Goal: Information Seeking & Learning: Check status

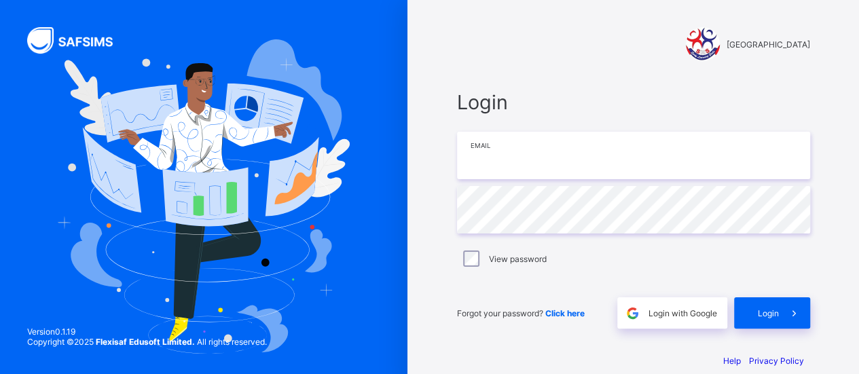
type input "**********"
click at [507, 260] on label "View password" at bounding box center [518, 259] width 58 height 10
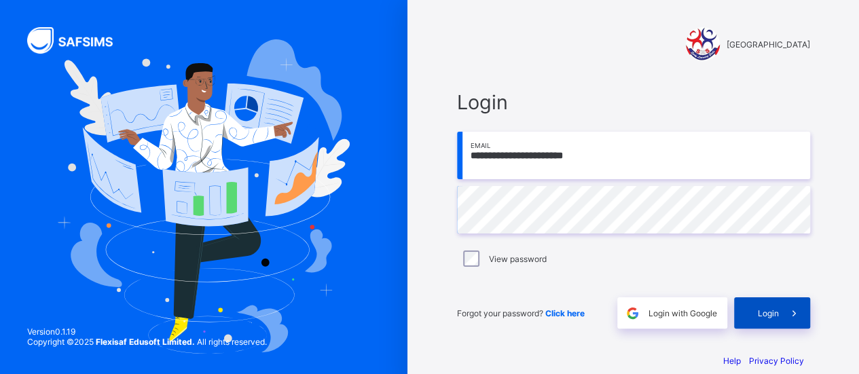
click at [778, 313] on span "Login" at bounding box center [768, 313] width 21 height 10
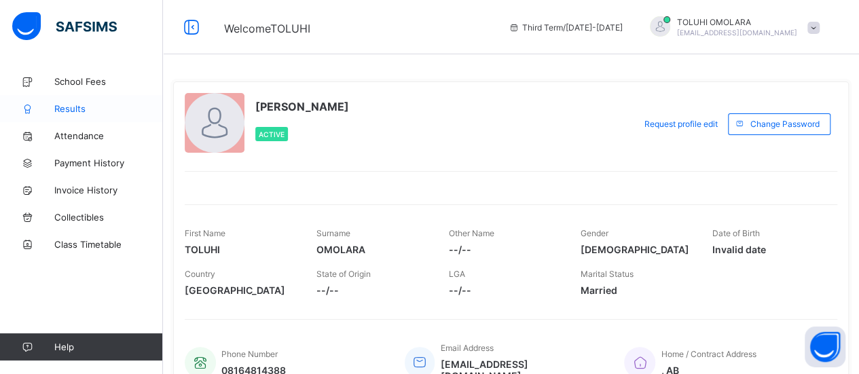
click at [62, 111] on span "Results" at bounding box center [108, 108] width 109 height 11
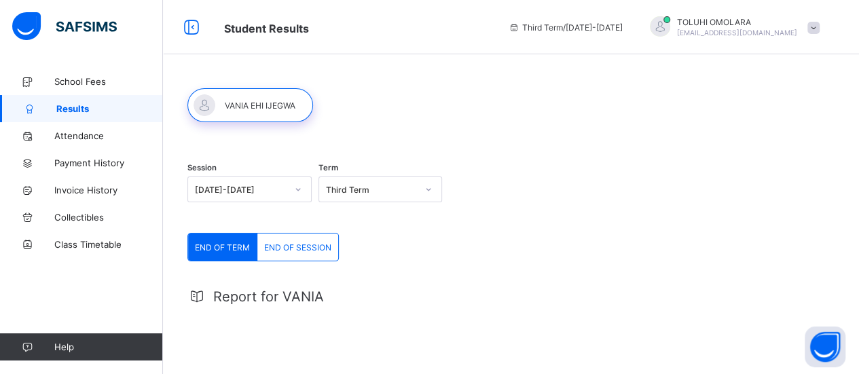
click at [291, 256] on div "END OF SESSION" at bounding box center [297, 247] width 81 height 27
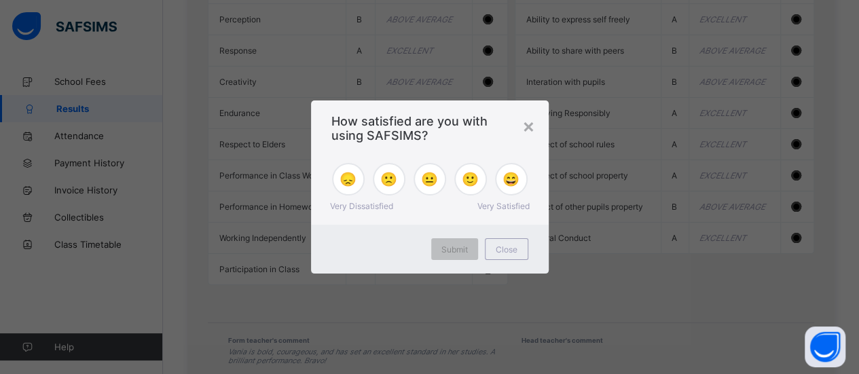
scroll to position [1301, 0]
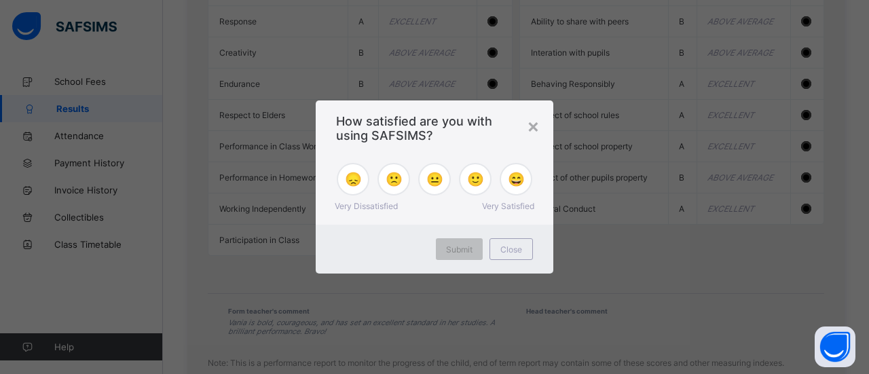
drag, startPoint x: 862, startPoint y: 120, endPoint x: 868, endPoint y: 337, distance: 217.4
click at [479, 180] on span "🙂" at bounding box center [475, 179] width 17 height 16
click at [466, 259] on div "Submit" at bounding box center [459, 249] width 47 height 22
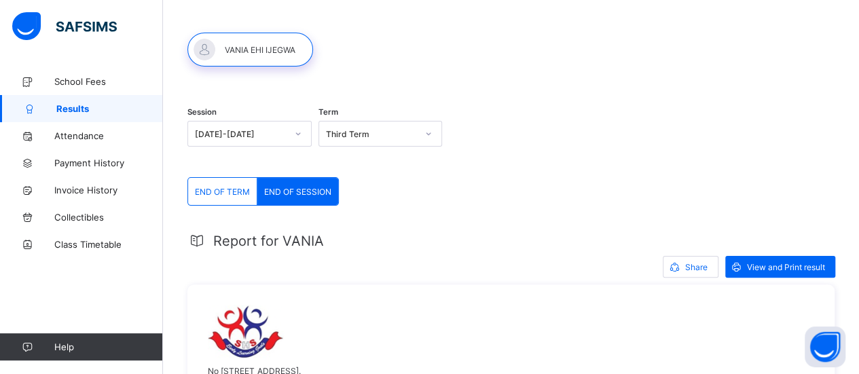
scroll to position [0, 0]
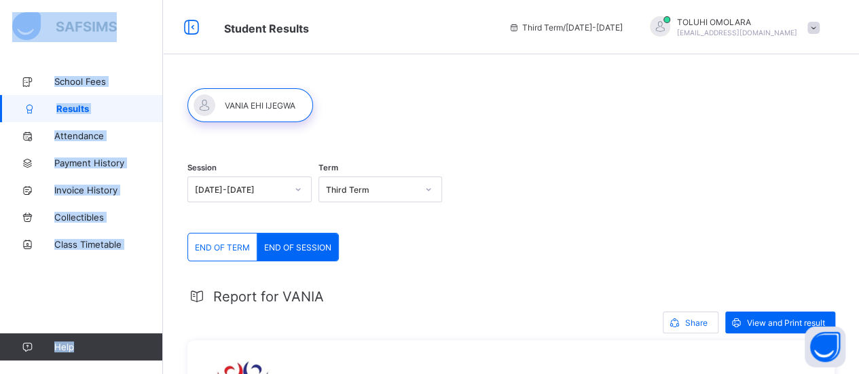
drag, startPoint x: 815, startPoint y: 39, endPoint x: 834, endPoint y: 93, distance: 56.9
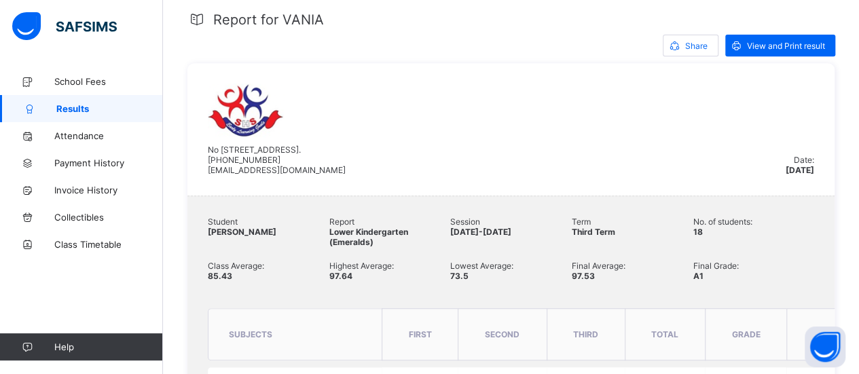
scroll to position [189, 0]
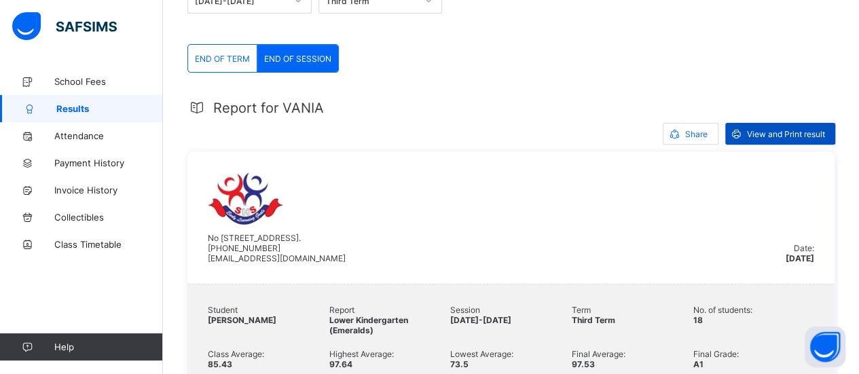
click at [800, 134] on span "View and Print result" at bounding box center [786, 134] width 78 height 10
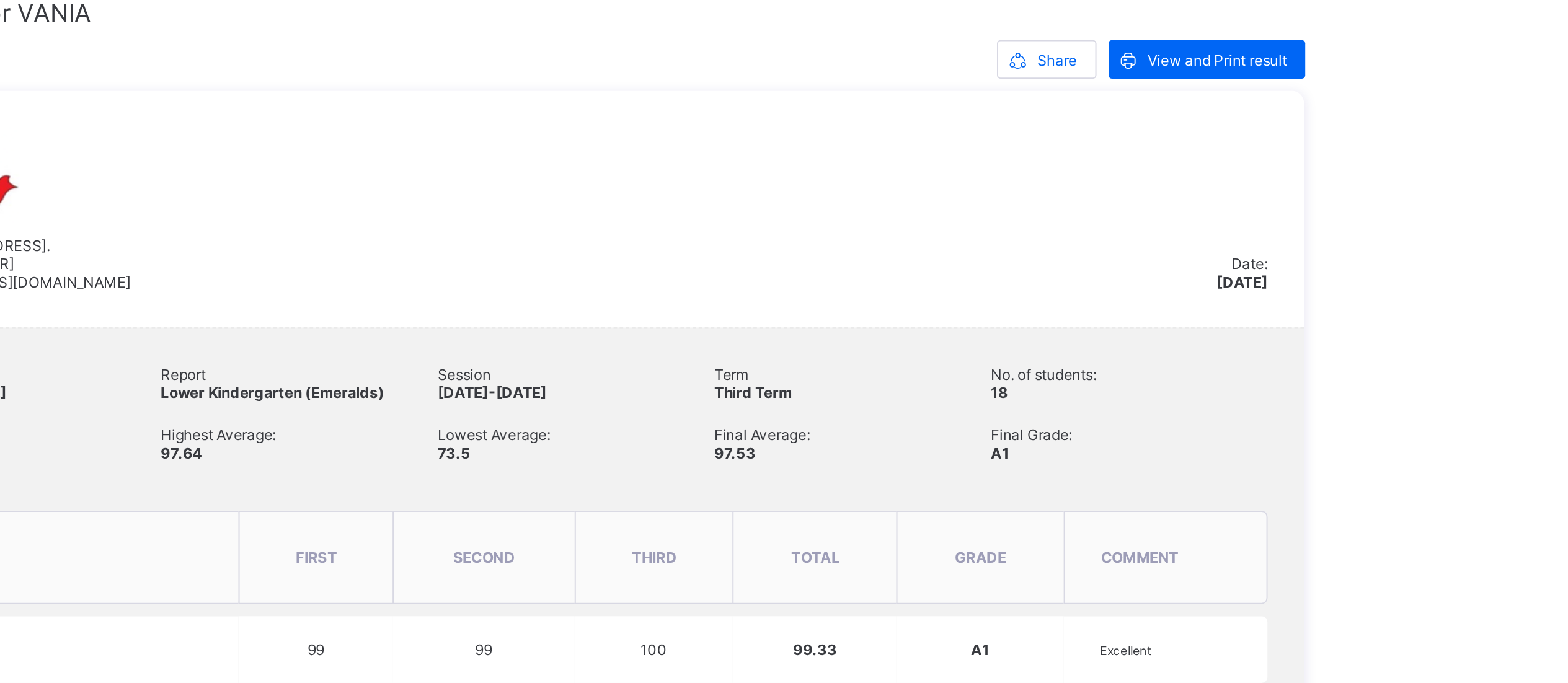
click at [465, 205] on div "No 7 Race Course Road, Kano. +2348033494047 sweethigh@gmail.com" at bounding box center [531, 199] width 681 height 84
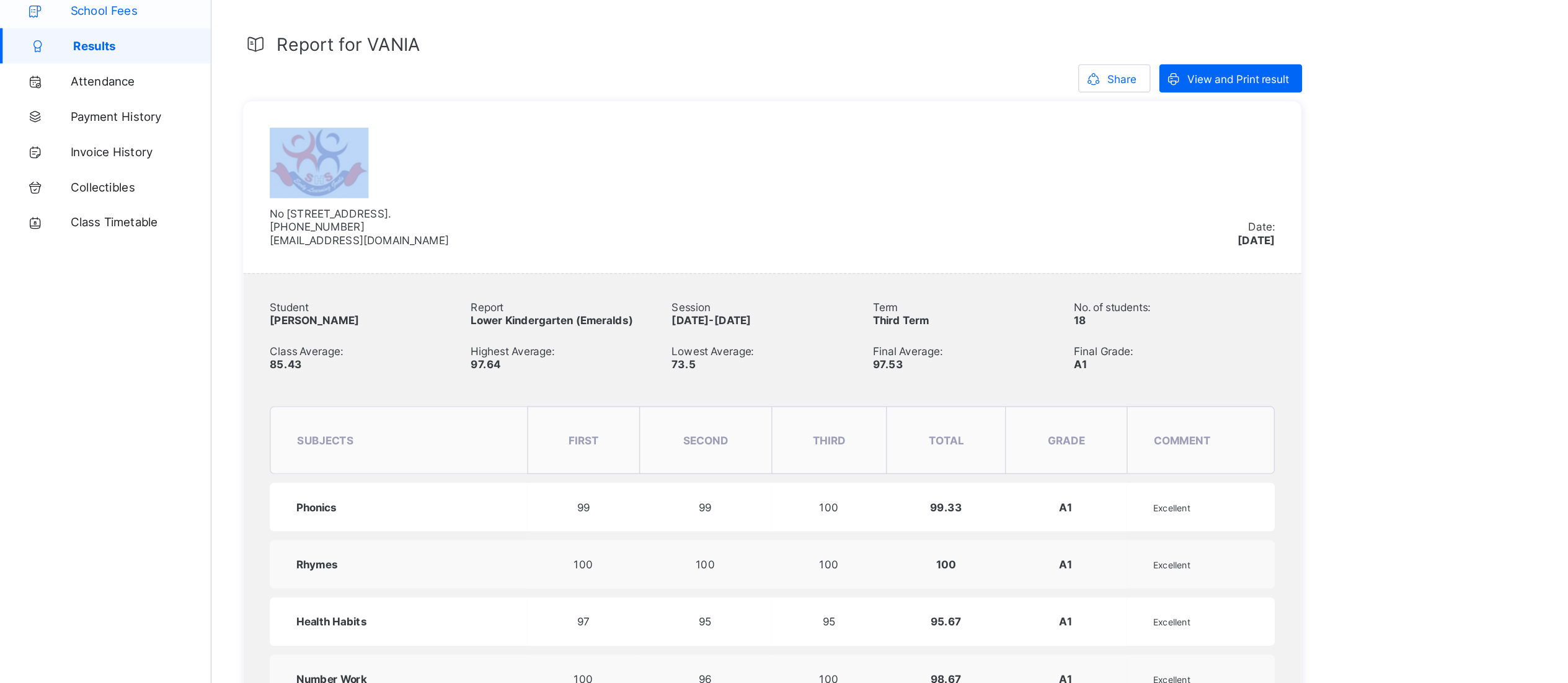
click at [65, 71] on span "School Fees" at bounding box center [99, 74] width 100 height 10
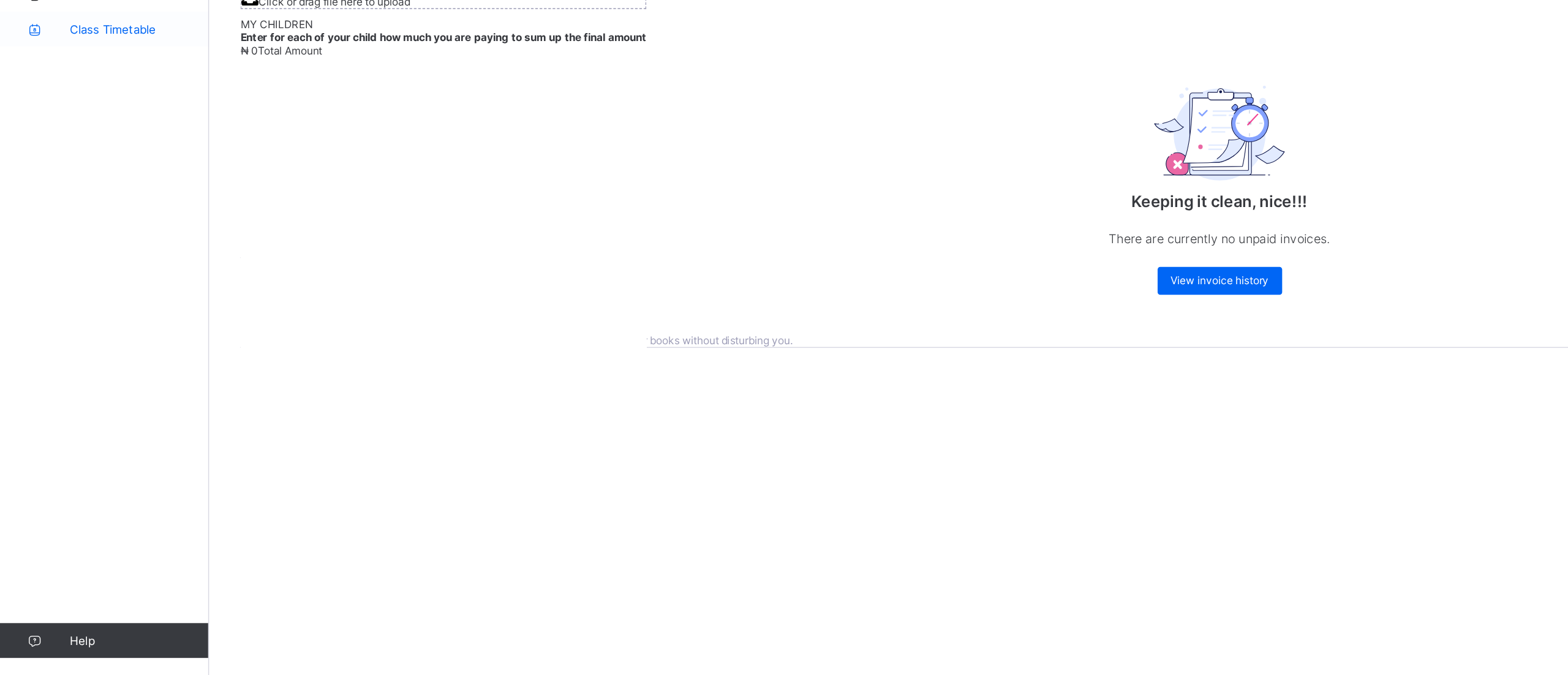
click at [86, 215] on link "Class Timetable" at bounding box center [73, 220] width 147 height 24
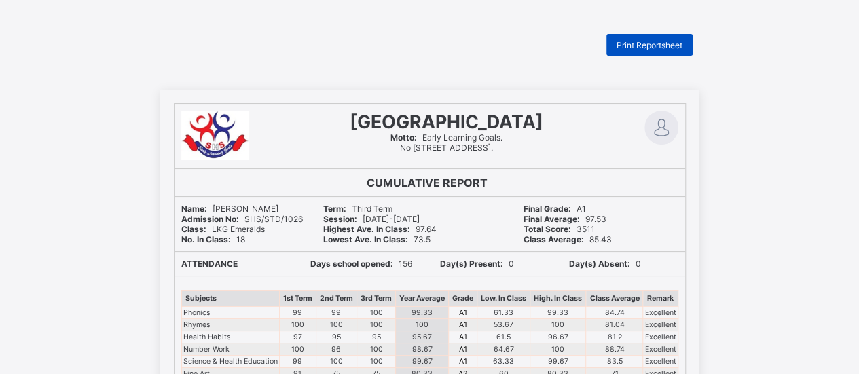
click at [657, 38] on div "Print Reportsheet" at bounding box center [649, 45] width 86 height 22
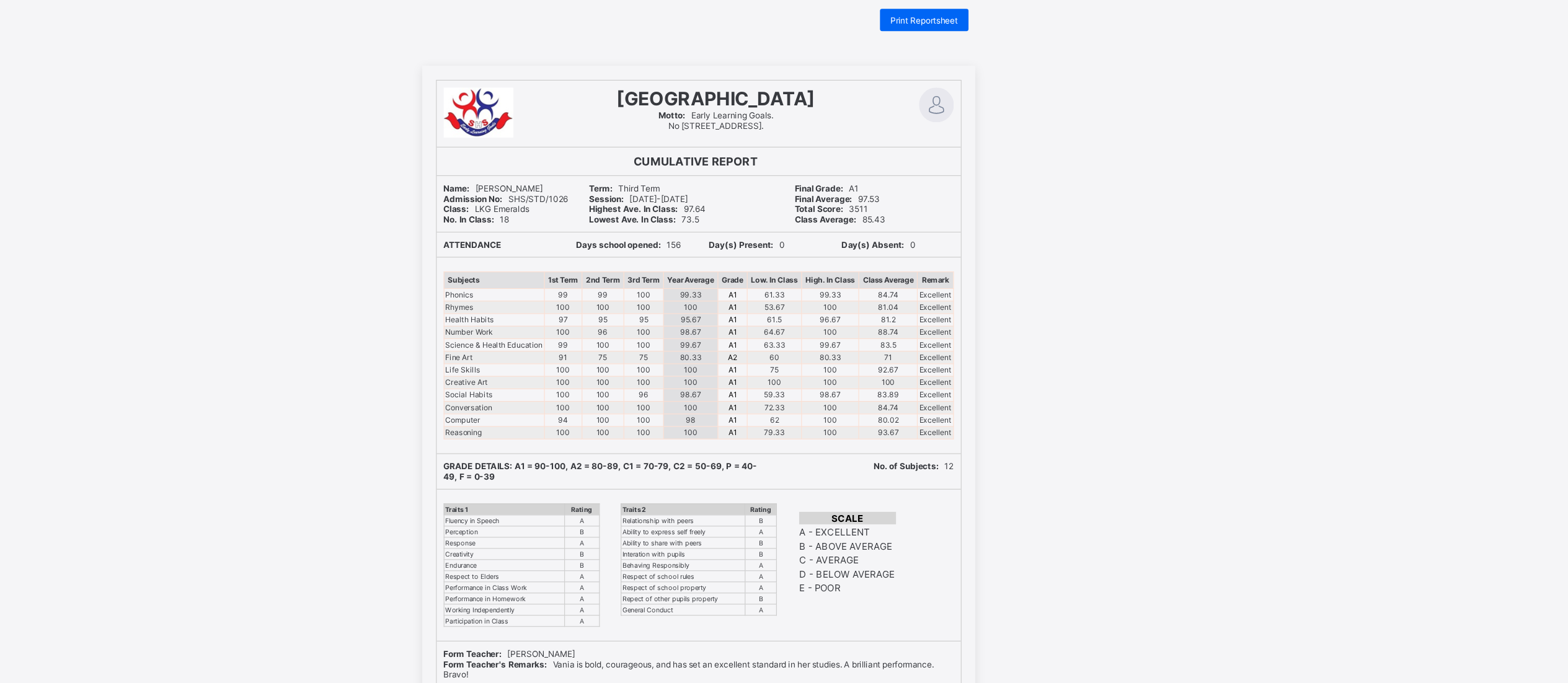
click at [784, 212] on div "Sweet Haven Schools Motto: Early Learning Goals. No 7 Race Course Road, Kano. C…" at bounding box center [784, 426] width 1568 height 688
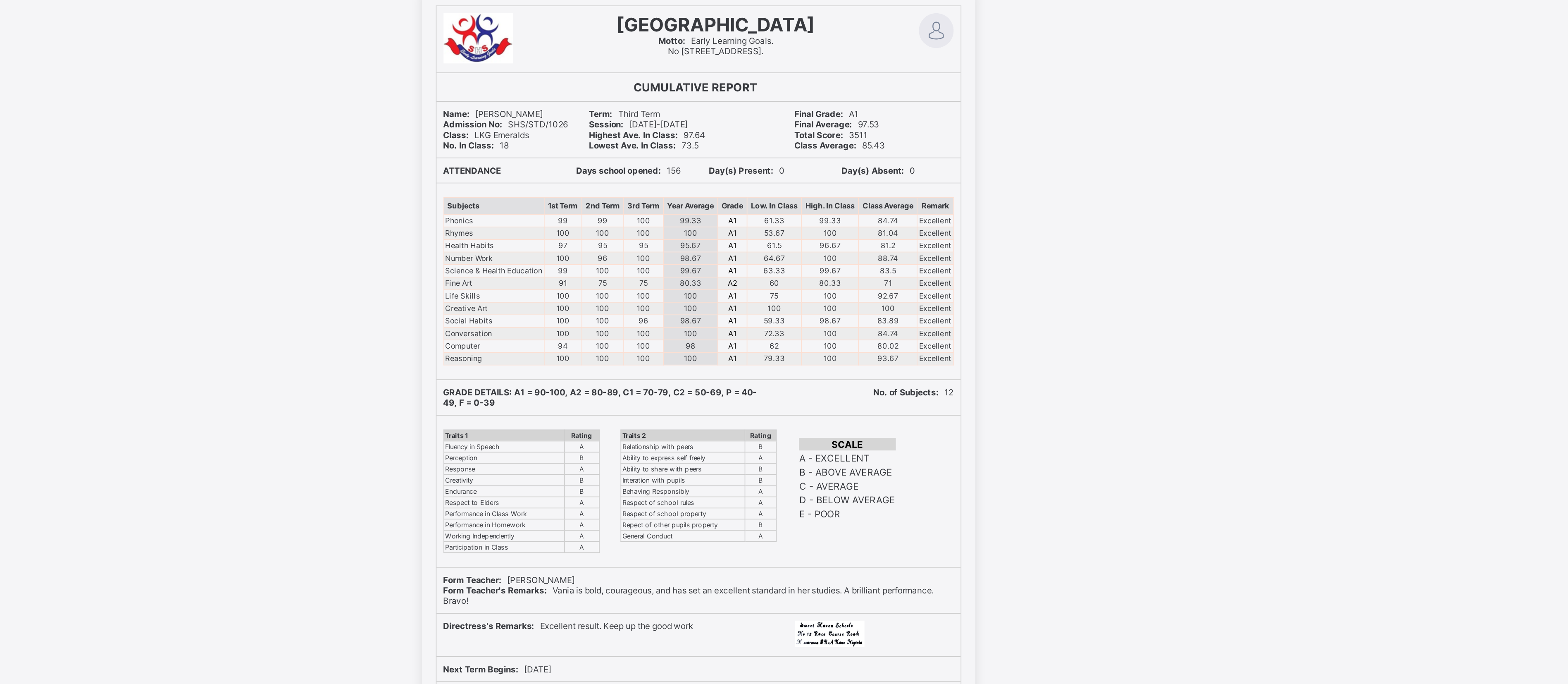
scroll to position [9, 0]
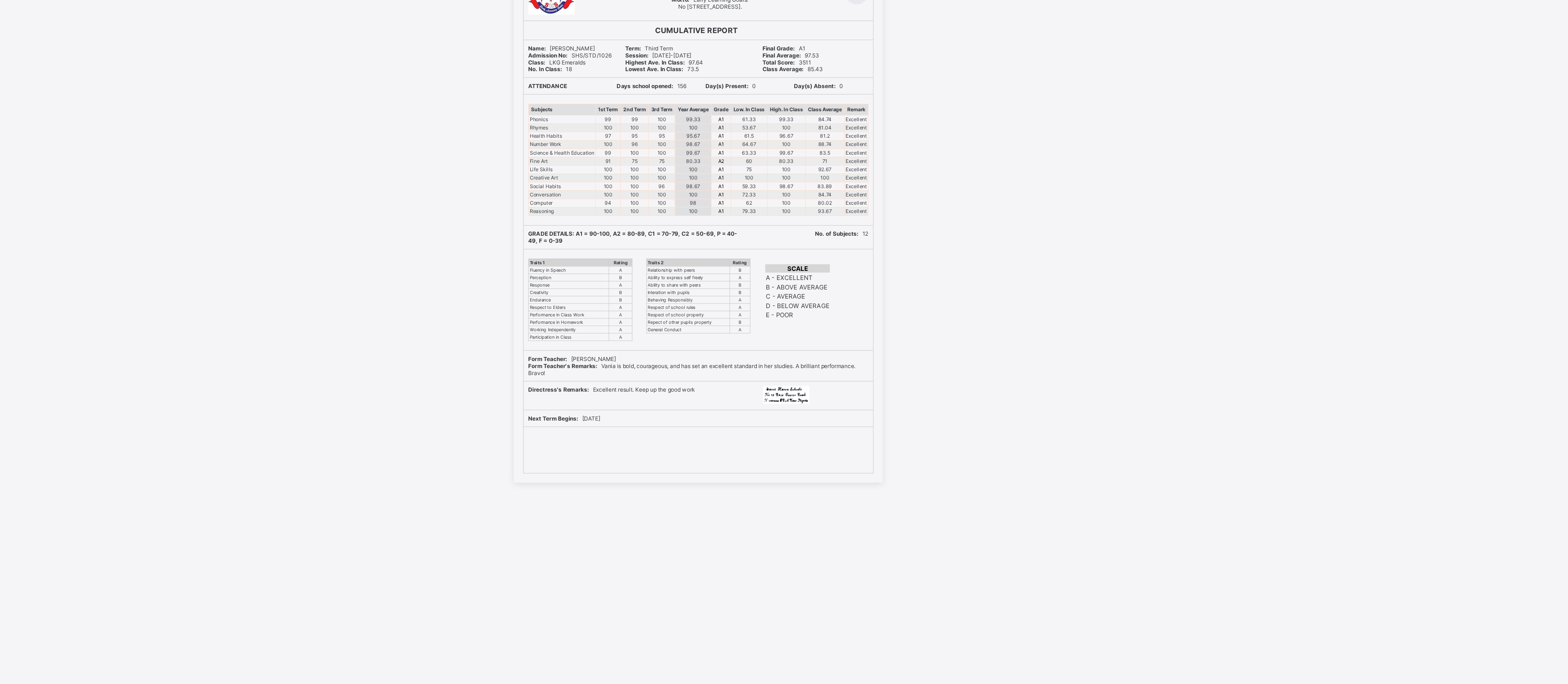
drag, startPoint x: 1548, startPoint y: 259, endPoint x: 1545, endPoint y: 253, distance: 6.7
click at [522, 227] on div "Sweet Haven Schools Motto: Early Learning Goals. No 7 Race Course Road, Kano. C…" at bounding box center [784, 275] width 1568 height 459
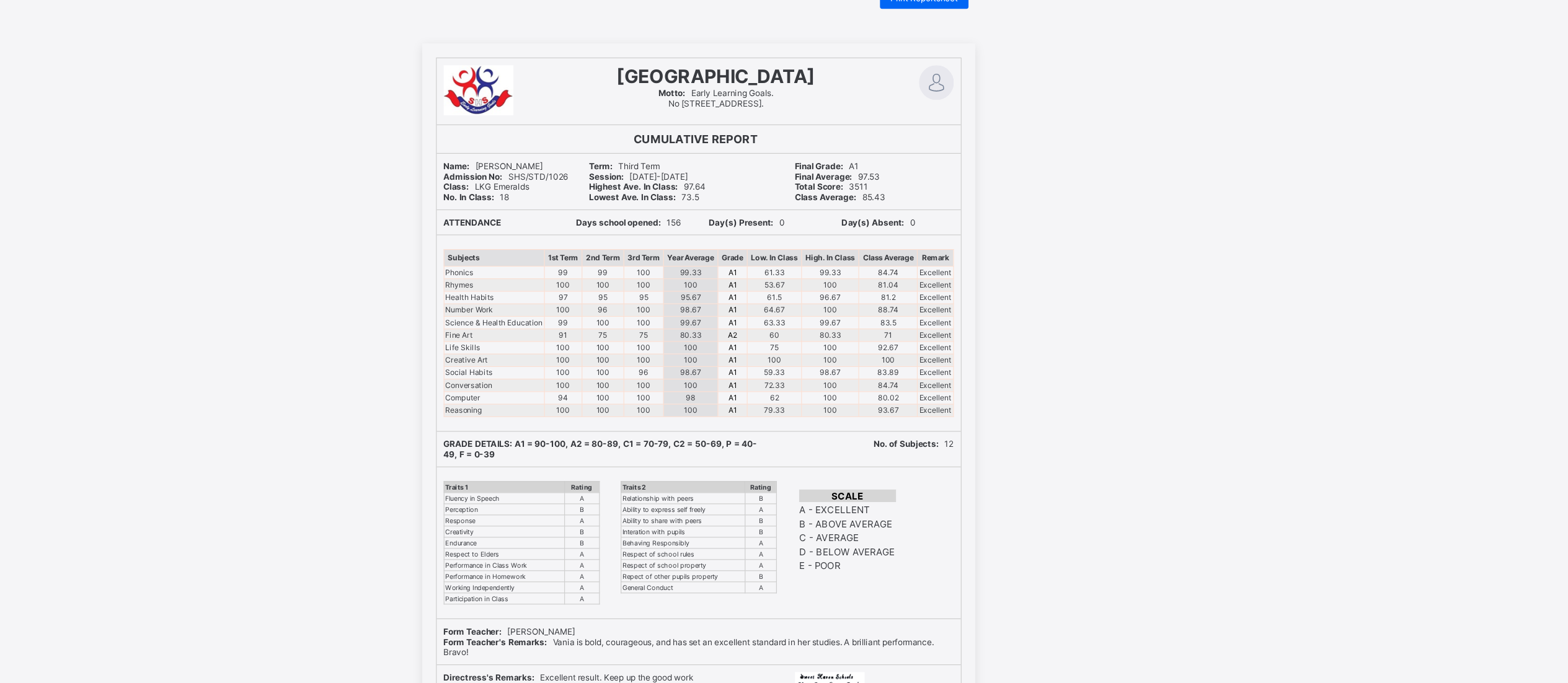
scroll to position [43, 0]
